Goal: Navigation & Orientation: Find specific page/section

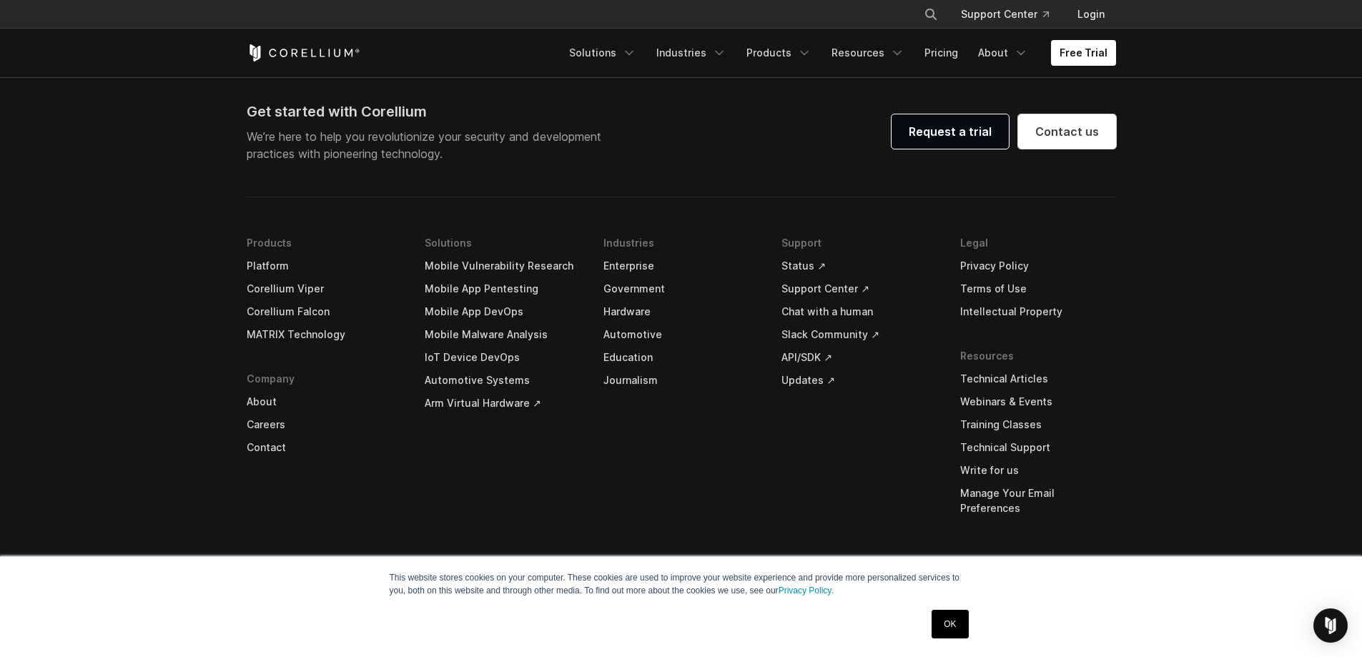
scroll to position [4229, 0]
click at [536, 399] on link "Arm Virtual Hardware ↗" at bounding box center [503, 401] width 156 height 23
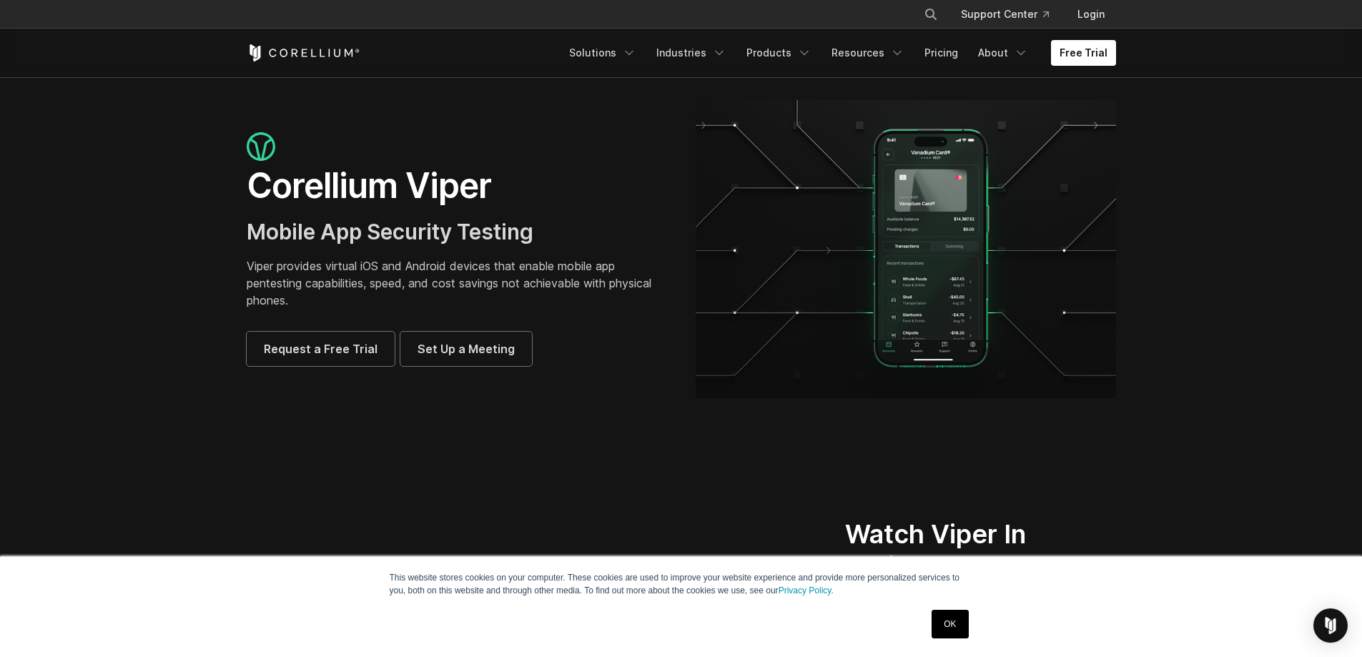
drag, startPoint x: 0, startPoint y: 0, endPoint x: 1356, endPoint y: -84, distance: 1358.4
click at [1175, 329] on section "Corellium Viper Mobile App Security Testing Viper provides virtual iOS and Andr…" at bounding box center [681, 254] width 1362 height 355
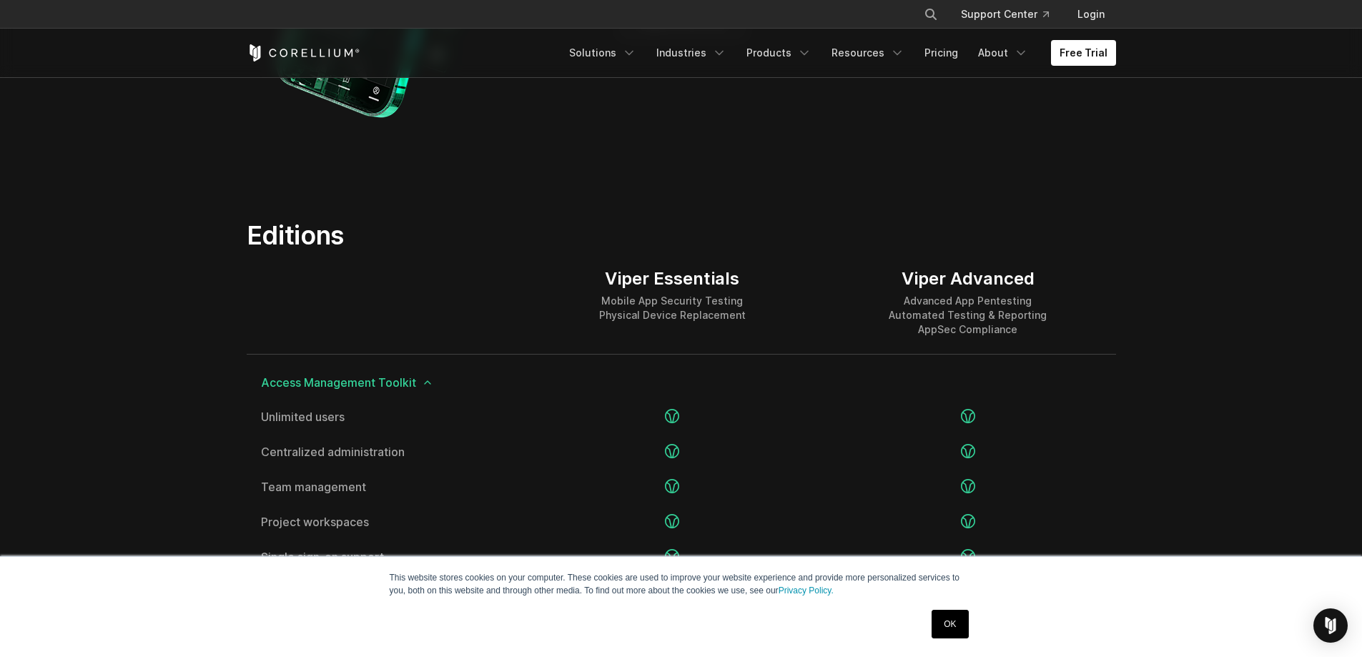
scroll to position [1622, 0]
